Goal: Transaction & Acquisition: Purchase product/service

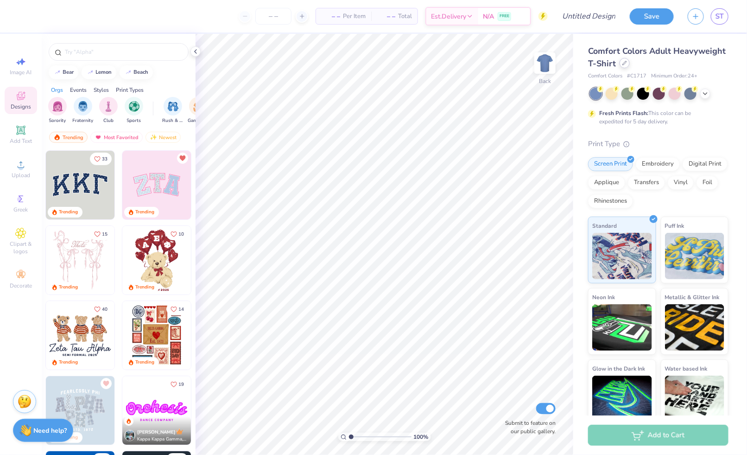
click at [623, 65] on icon at bounding box center [625, 63] width 4 height 4
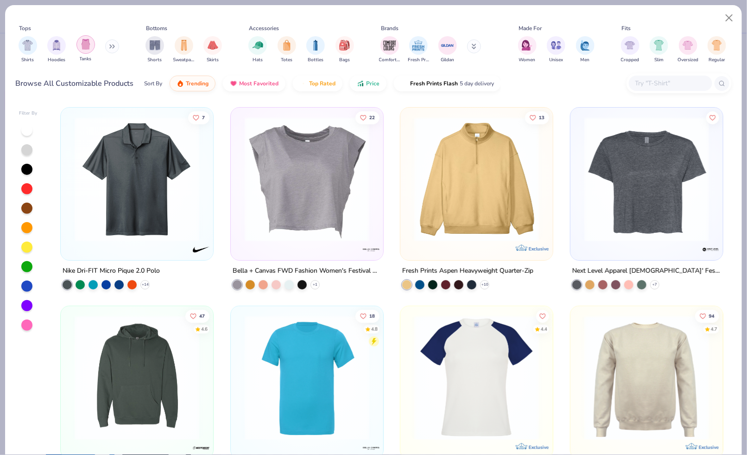
click at [85, 49] on img "filter for Tanks" at bounding box center [86, 44] width 10 height 11
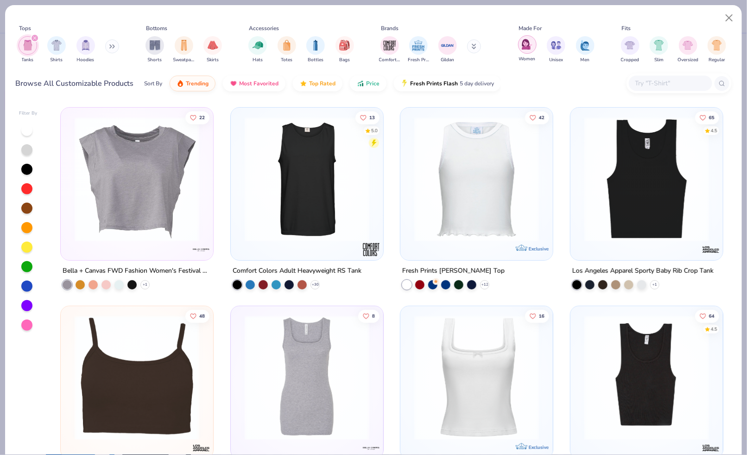
click at [533, 47] on div "filter for Women" at bounding box center [527, 44] width 19 height 19
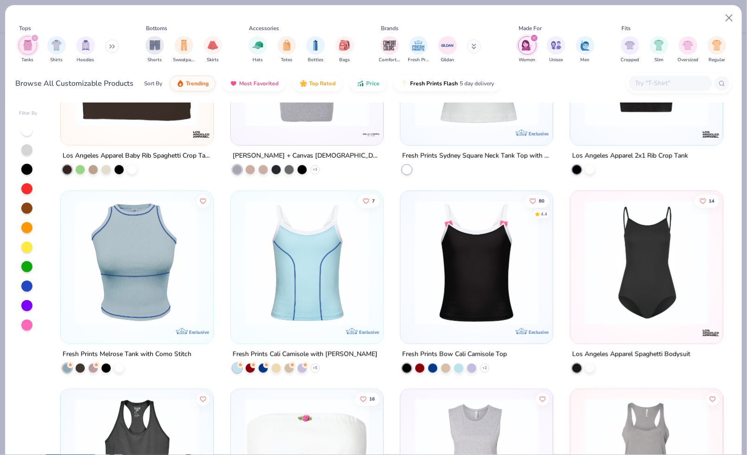
scroll to position [312, 0]
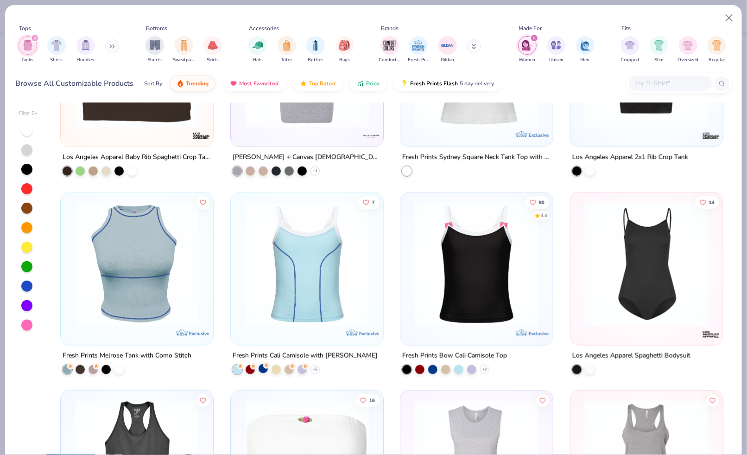
click at [265, 368] on div at bounding box center [263, 368] width 9 height 9
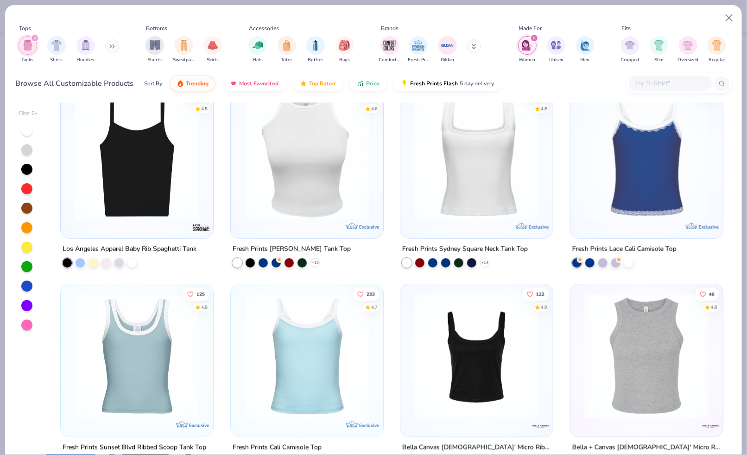
scroll to position [1810, 0]
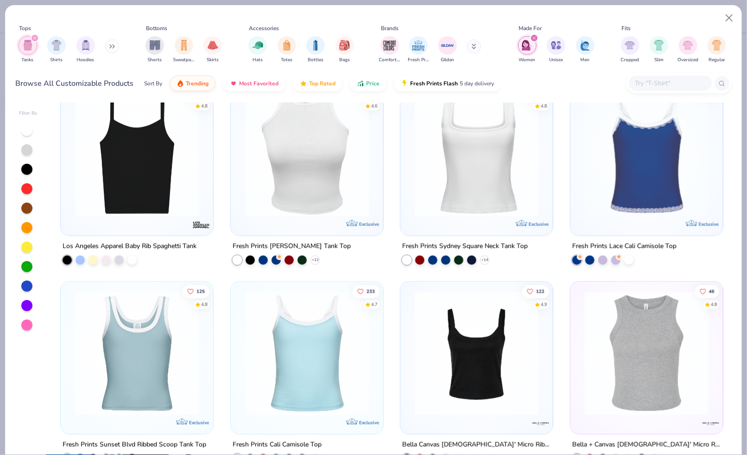
click at [458, 158] on img at bounding box center [477, 154] width 134 height 125
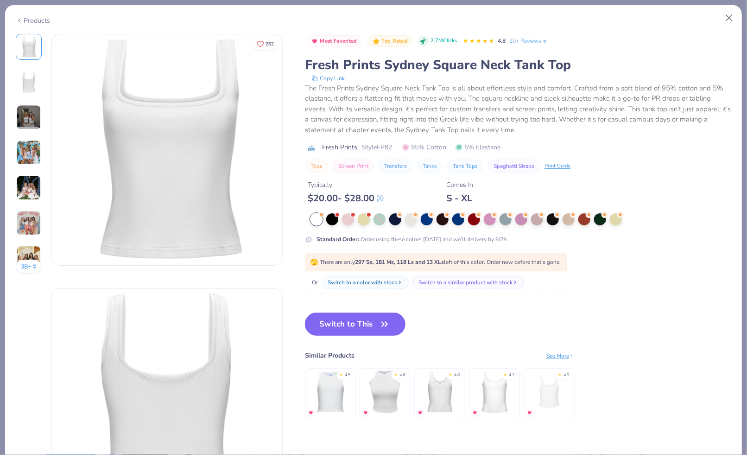
click at [383, 329] on icon "button" at bounding box center [384, 324] width 13 height 13
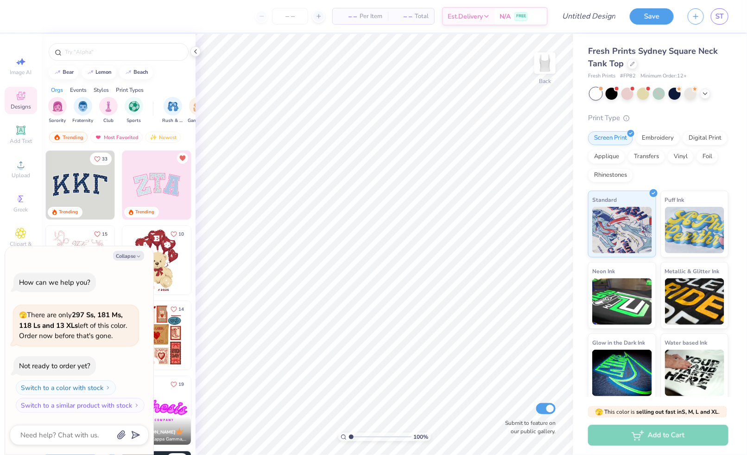
click at [29, 109] on span "Designs" at bounding box center [21, 106] width 20 height 7
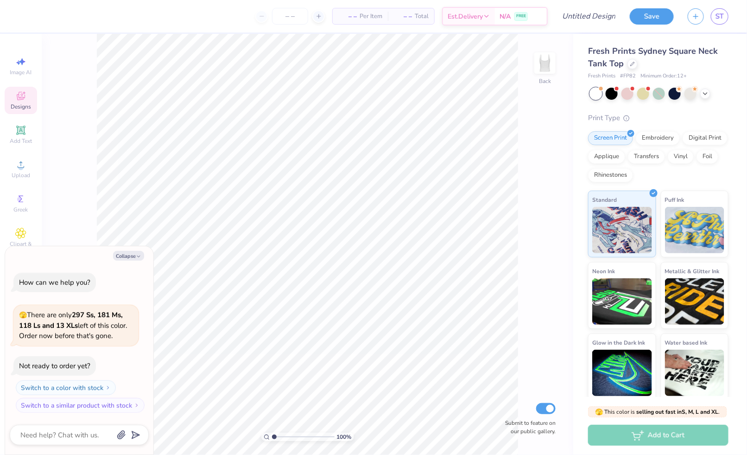
click at [26, 98] on div "Designs" at bounding box center [21, 100] width 32 height 27
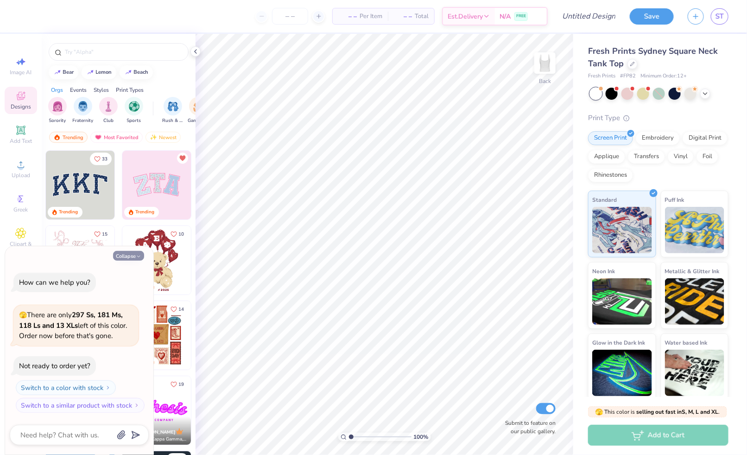
click at [125, 253] on button "Collapse" at bounding box center [128, 256] width 31 height 10
type textarea "x"
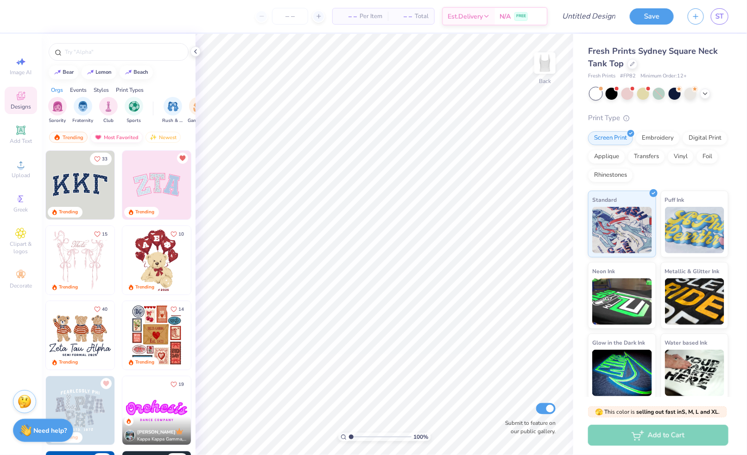
click at [106, 136] on div "Most Favorited" at bounding box center [116, 137] width 52 height 11
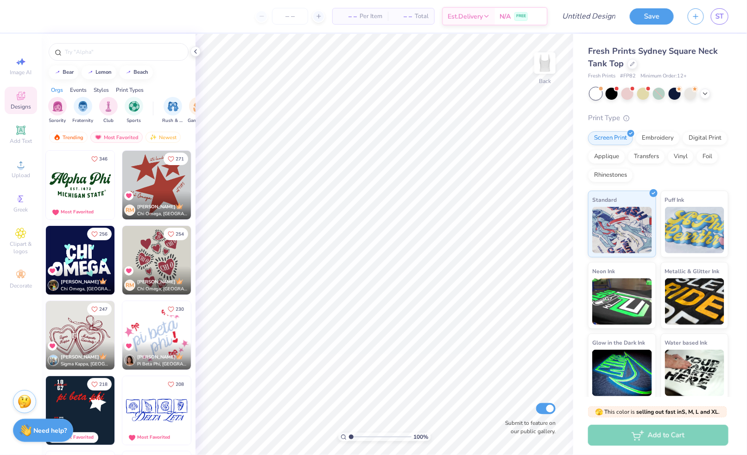
click at [730, 19] on div "Save ST" at bounding box center [688, 16] width 117 height 32
click at [718, 16] on span "ST" at bounding box center [720, 16] width 8 height 11
click at [22, 125] on icon at bounding box center [20, 130] width 11 height 11
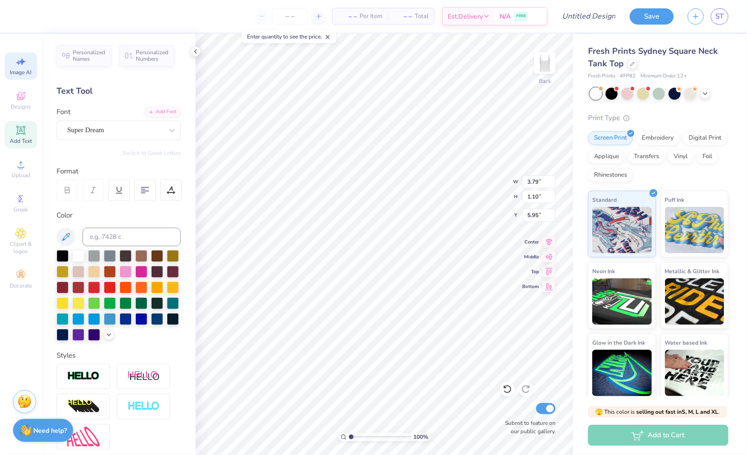
click at [15, 64] on icon at bounding box center [20, 61] width 11 height 11
select select "4"
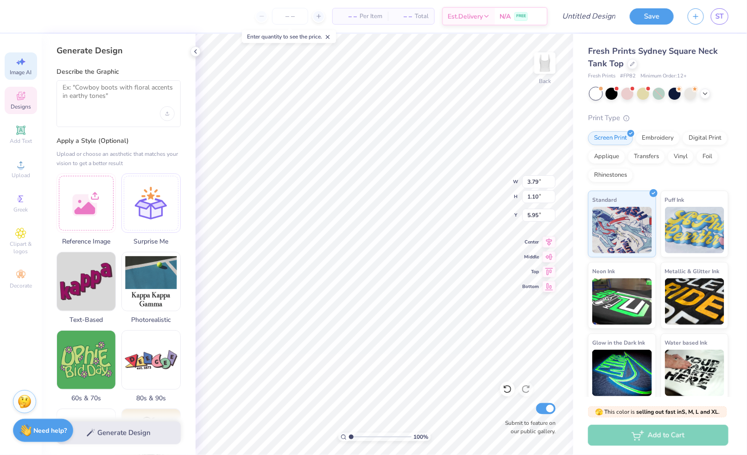
click at [19, 110] on span "Designs" at bounding box center [21, 106] width 20 height 7
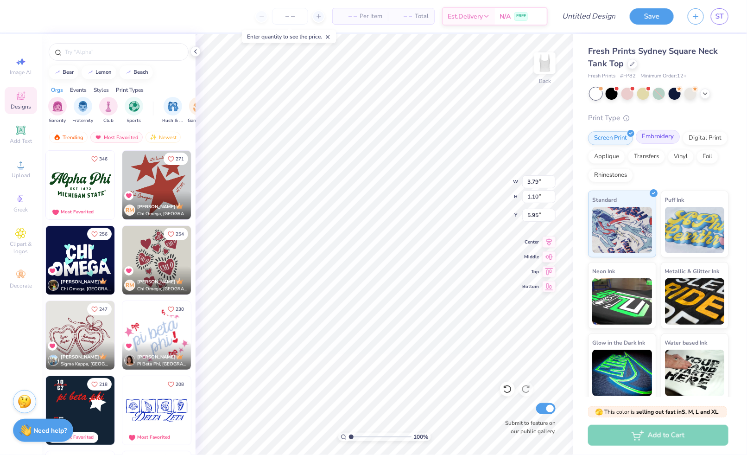
scroll to position [3, 0]
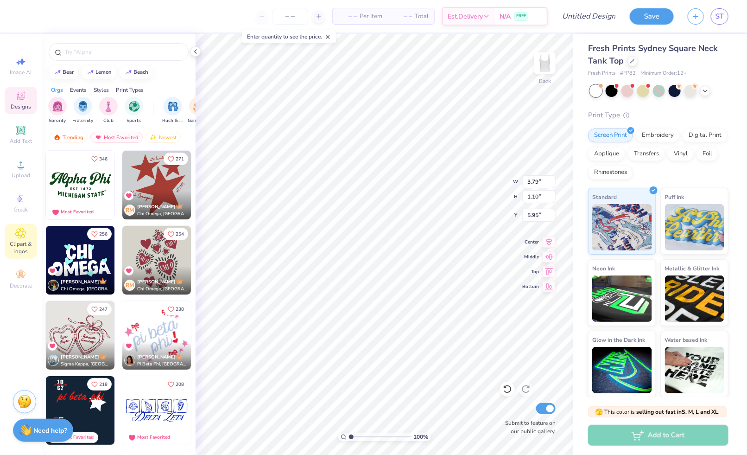
click at [23, 255] on span "Clipart & logos" at bounding box center [21, 247] width 32 height 15
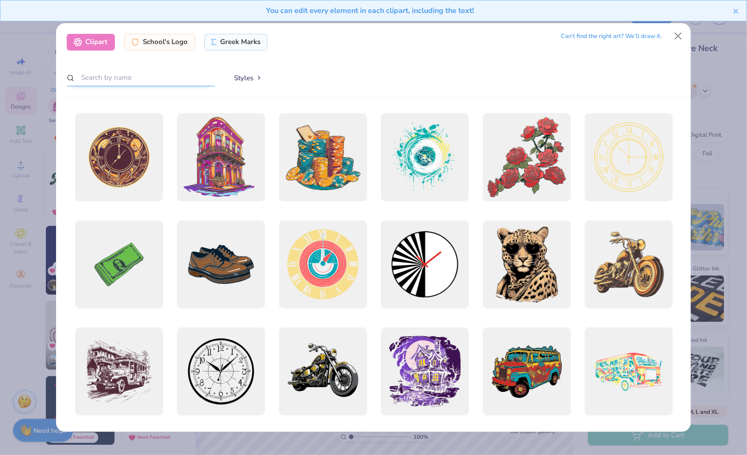
drag, startPoint x: 110, startPoint y: 77, endPoint x: 110, endPoint y: 65, distance: 12.1
click at [110, 77] on input "text" at bounding box center [141, 77] width 148 height 17
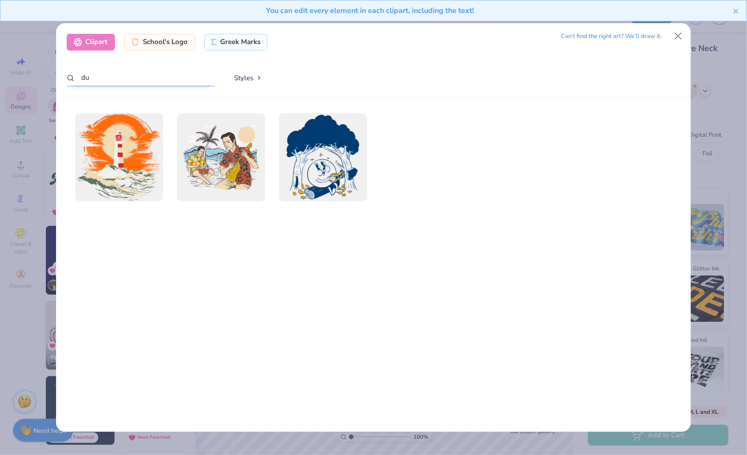
type input "d"
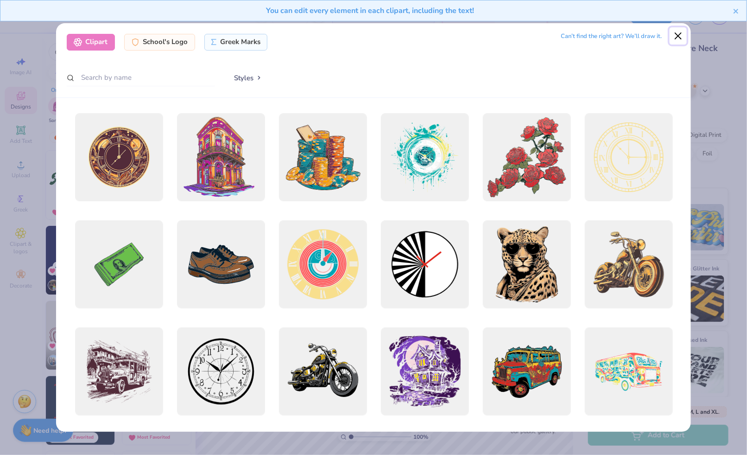
click at [674, 39] on button "Close" at bounding box center [679, 36] width 18 height 18
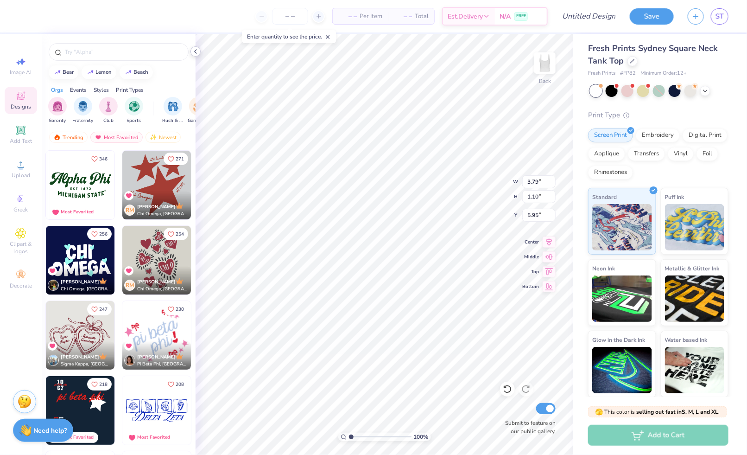
click at [197, 55] on icon at bounding box center [195, 51] width 7 height 7
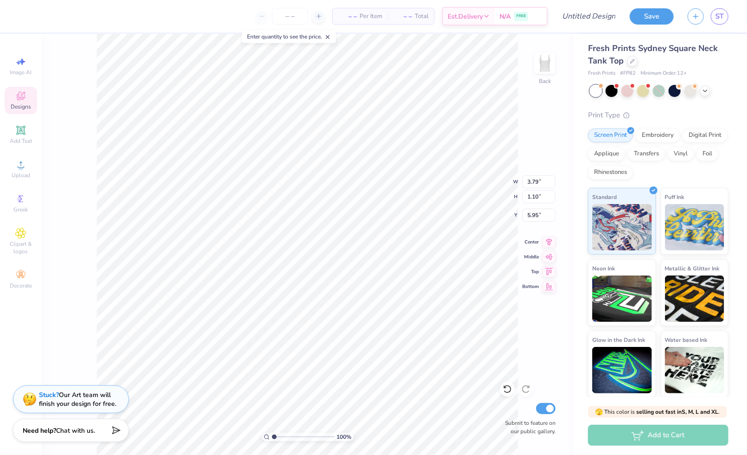
click at [331, 36] on icon at bounding box center [328, 37] width 6 height 6
